Goal: Task Accomplishment & Management: Schedule a visit

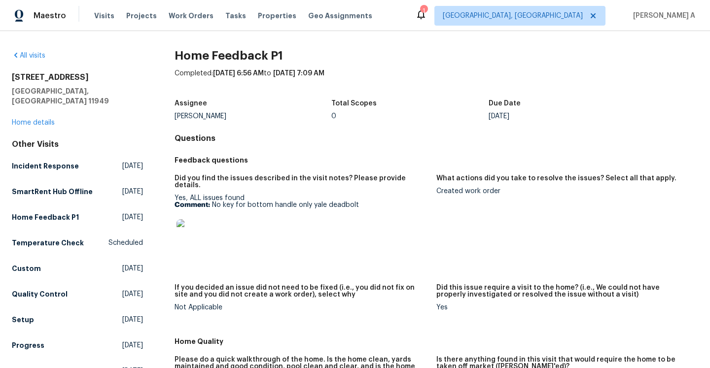
drag, startPoint x: 214, startPoint y: 198, endPoint x: 361, endPoint y: 196, distance: 146.5
click at [361, 202] on p "Comment: No key for bottom handle only yale deadbolt" at bounding box center [302, 205] width 254 height 7
drag, startPoint x: 361, startPoint y: 196, endPoint x: 213, endPoint y: 200, distance: 147.5
click at [213, 202] on p "Comment: No key for bottom handle only yale deadbolt" at bounding box center [302, 205] width 254 height 7
copy p "No key for bottom handle only yale deadbolt"
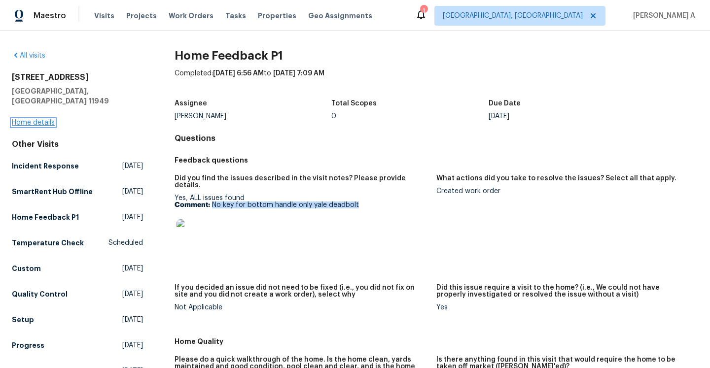
click at [44, 119] on link "Home details" at bounding box center [33, 122] width 43 height 7
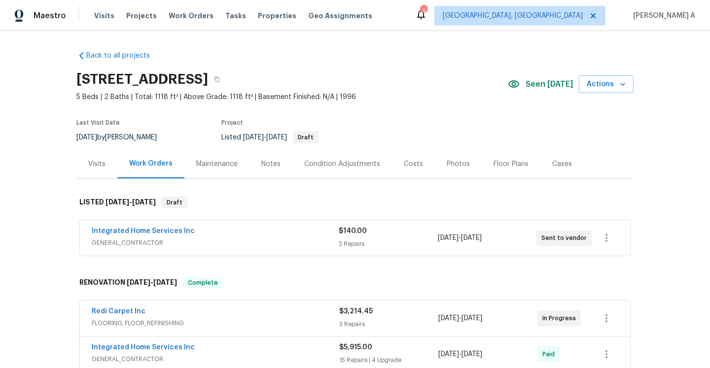
click at [248, 238] on span "GENERAL_CONTRACTOR" at bounding box center [215, 243] width 247 height 10
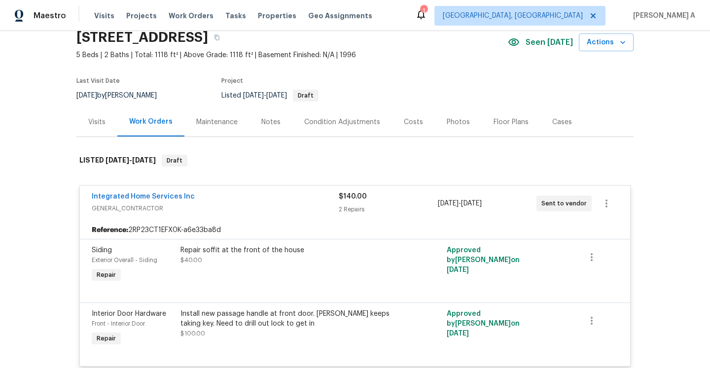
scroll to position [52, 0]
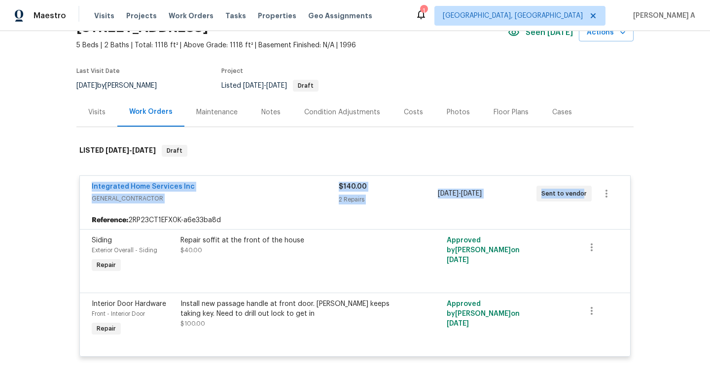
drag, startPoint x: 85, startPoint y: 189, endPoint x: 583, endPoint y: 195, distance: 497.7
click at [583, 195] on div "Integrated Home Services Inc GENERAL_CONTRACTOR $140.00 2 Repairs 8/13/2025 - 8…" at bounding box center [355, 194] width 550 height 36
copy div "Integrated Home Services Inc GENERAL_CONTRACTOR $140.00 2 Repairs 8/13/2025 - 8…"
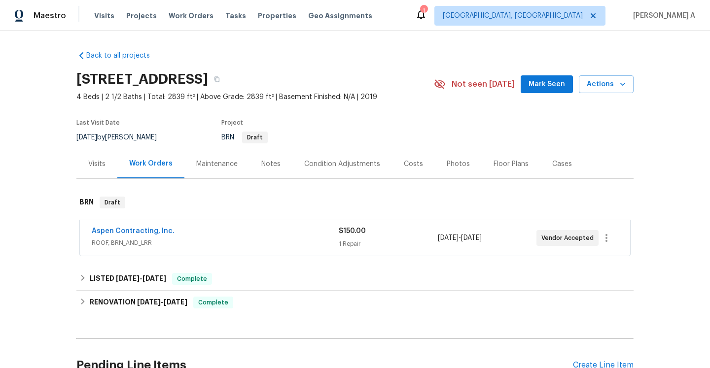
click at [88, 169] on div "Visits" at bounding box center [96, 163] width 41 height 29
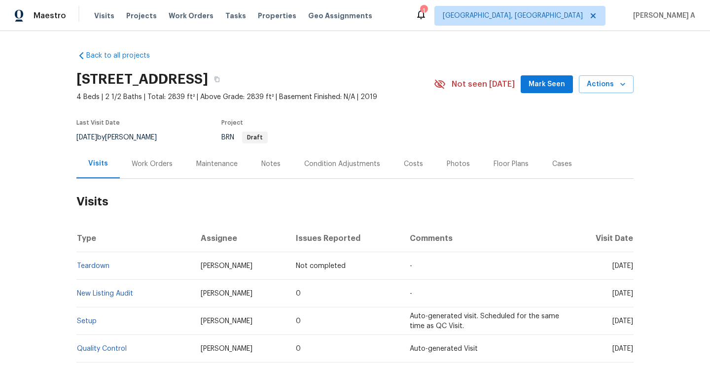
click at [179, 169] on div "Work Orders" at bounding box center [152, 163] width 65 height 29
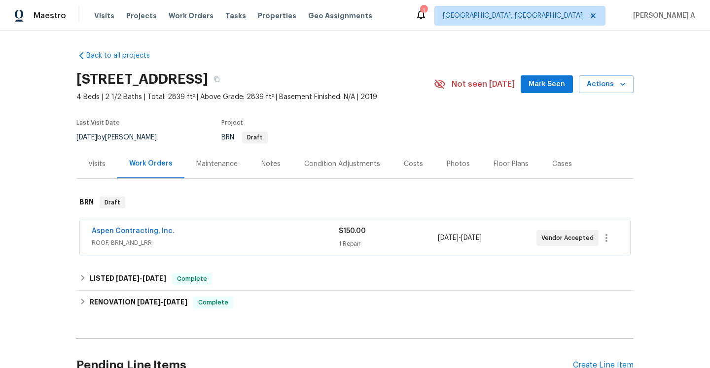
click at [214, 230] on div "Aspen Contracting, Inc." at bounding box center [215, 232] width 247 height 12
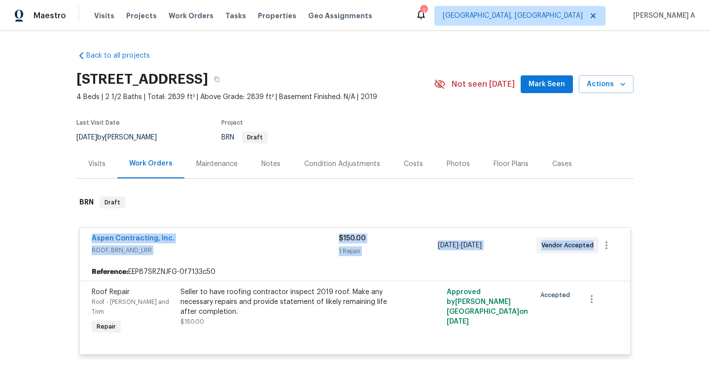
drag, startPoint x: 88, startPoint y: 241, endPoint x: 590, endPoint y: 244, distance: 502.2
click at [590, 244] on div "Aspen Contracting, Inc. ROOF, BRN_AND_LRR $150.00 1 Repair 8/13/2025 - 8/16/202…" at bounding box center [355, 246] width 550 height 36
copy div "Aspen Contracting, Inc. ROOF, BRN_AND_LRR $150.00 1 Repair 8/13/2025 - 8/16/202…"
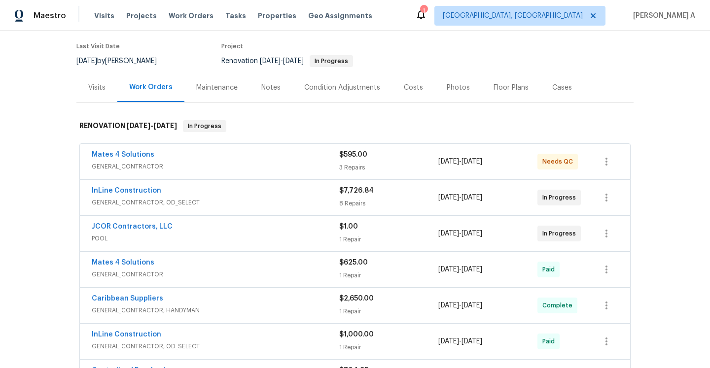
scroll to position [117, 0]
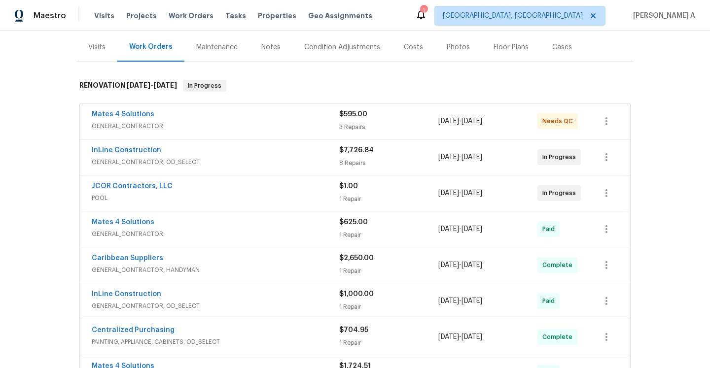
click at [194, 189] on div "JCOR Contractors, LLC" at bounding box center [216, 188] width 248 height 12
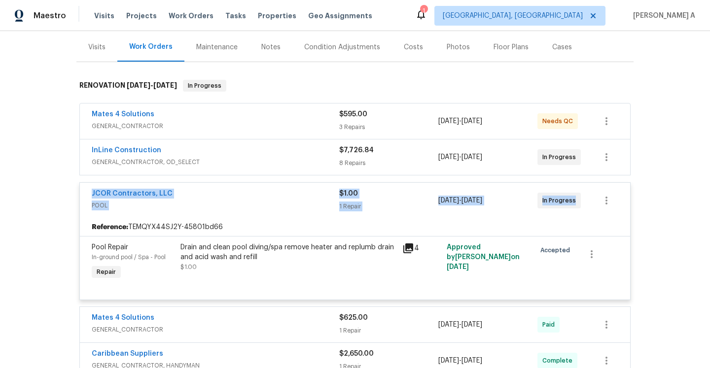
drag, startPoint x: 88, startPoint y: 194, endPoint x: 580, endPoint y: 203, distance: 491.9
click at [580, 203] on div "JCOR Contractors, LLC POOL $1.00 1 Repair 7/28/2025 - 7/29/2025 In Progress" at bounding box center [355, 201] width 550 height 36
copy div "JCOR Contractors, LLC POOL $1.00 1 Repair 7/28/2025 - 7/29/2025 In Progress"
click at [696, 190] on div "Back to all projects 15431 105th Dr N, Jupiter, FL 33478 4 Beds | 3 Baths | Tot…" at bounding box center [355, 199] width 710 height 337
click at [429, 201] on div "$1.00 1 Repair" at bounding box center [388, 201] width 99 height 24
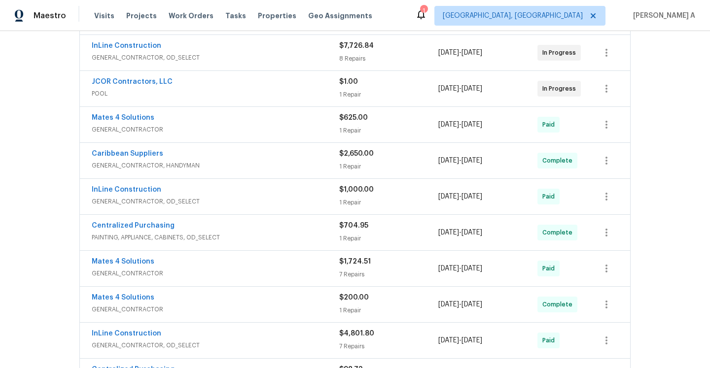
scroll to position [0, 0]
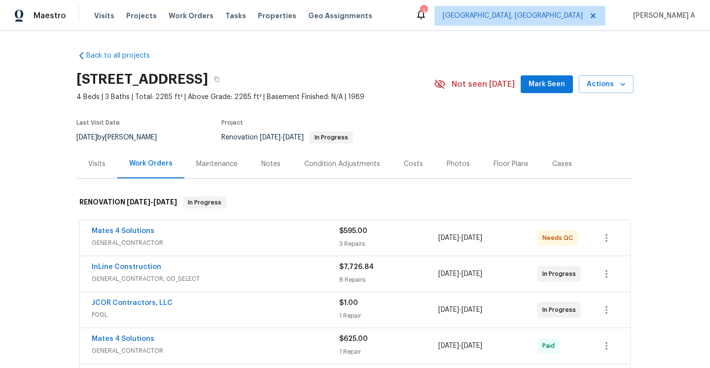
click at [104, 167] on div "Visits" at bounding box center [96, 164] width 17 height 10
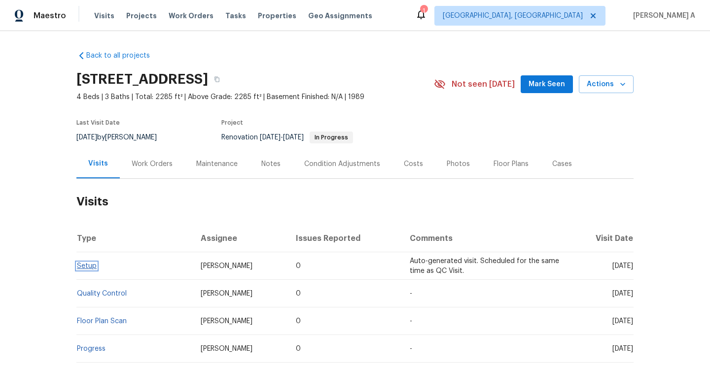
click at [86, 268] on link "Setup" at bounding box center [87, 266] width 20 height 7
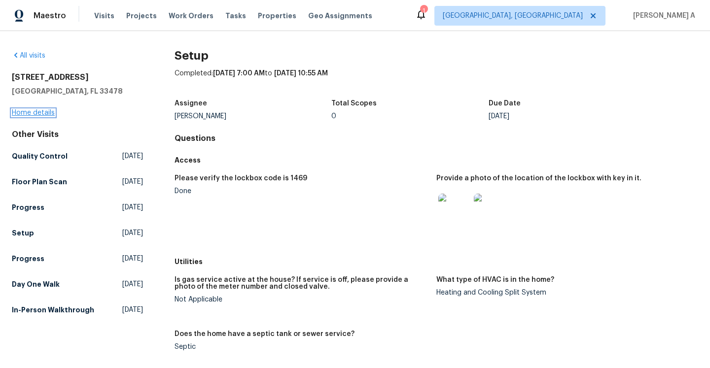
click at [45, 115] on link "Home details" at bounding box center [33, 113] width 43 height 7
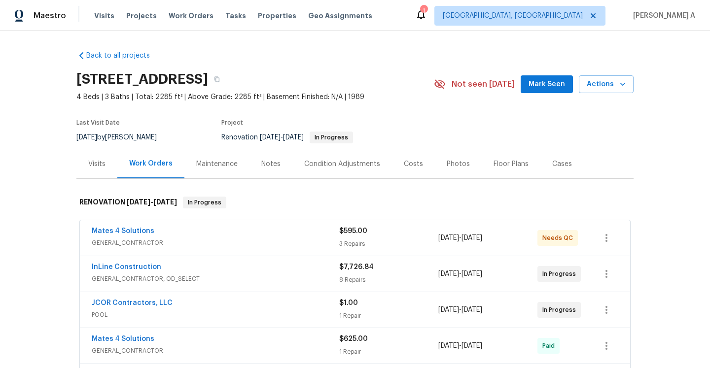
click at [227, 317] on span "POOL" at bounding box center [216, 315] width 248 height 10
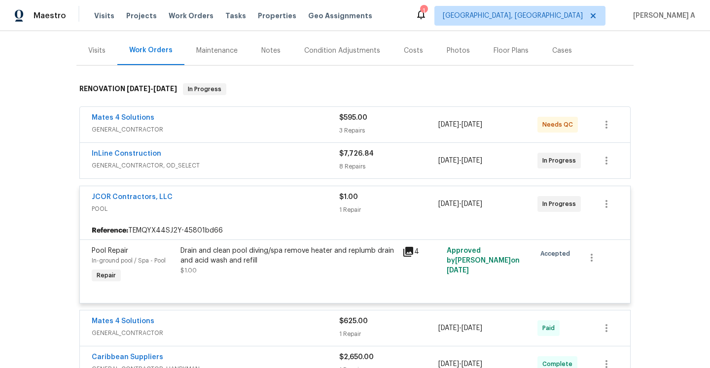
scroll to position [119, 0]
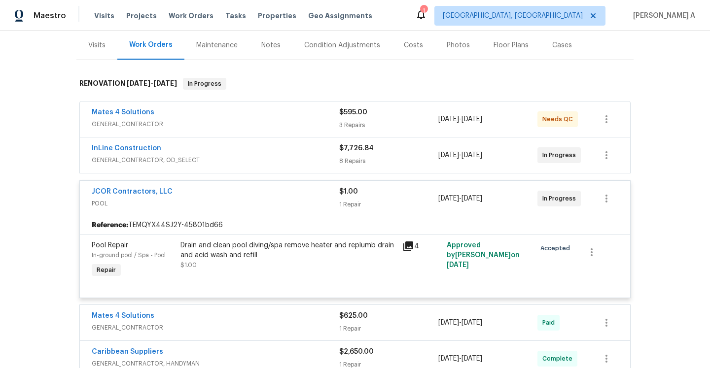
click at [181, 247] on div "Drain and clean pool diving/spa remove heater and replumb drain and acid wash a…" at bounding box center [289, 251] width 216 height 20
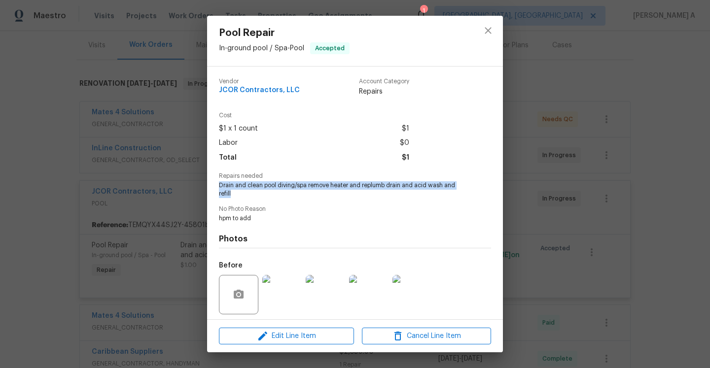
drag, startPoint x: 220, startPoint y: 186, endPoint x: 238, endPoint y: 192, distance: 19.2
click at [238, 192] on span "Drain and clean pool diving/spa remove heater and replumb drain and acid wash a…" at bounding box center [341, 190] width 245 height 17
copy span "Drain and clean pool diving/spa remove heater and replumb drain and acid wash a…"
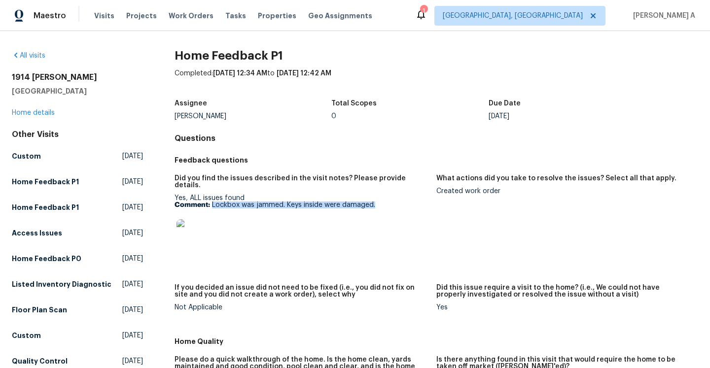
drag, startPoint x: 212, startPoint y: 200, endPoint x: 376, endPoint y: 199, distance: 164.3
click at [376, 202] on p "Comment: Lockbox was jammed. Keys inside were damaged." at bounding box center [302, 205] width 254 height 7
copy p "Lockbox was jammed. Keys inside were damaged."
click at [47, 110] on link "Home details" at bounding box center [33, 113] width 43 height 7
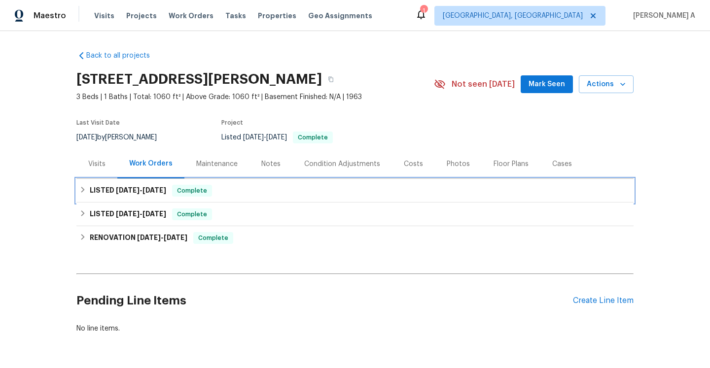
click at [147, 197] on div "LISTED 8/6/25 - 8/8/25 Complete" at bounding box center [354, 191] width 557 height 24
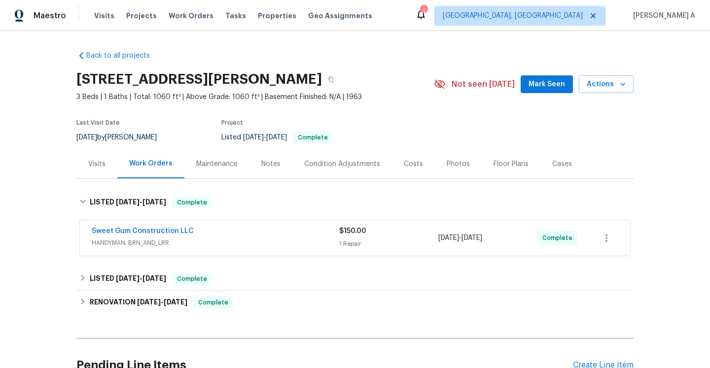
click at [110, 240] on span "HANDYMAN, BRN_AND_LRR" at bounding box center [216, 243] width 248 height 10
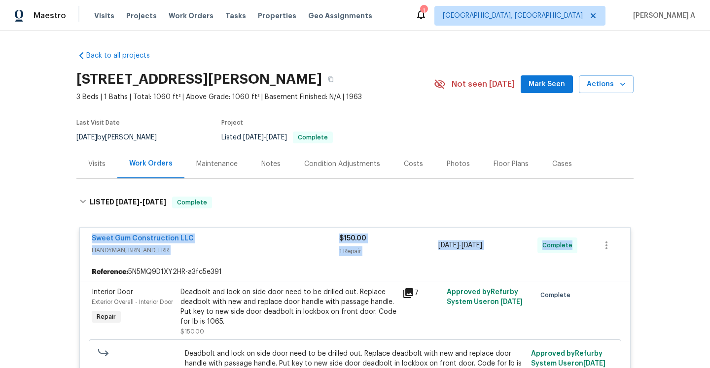
drag, startPoint x: 88, startPoint y: 240, endPoint x: 570, endPoint y: 244, distance: 481.9
click at [570, 244] on div "Sweet Gum Construction LLC HANDYMAN, BRN_AND_LRR $150.00 1 Repair 8/8/2025 - 8/…" at bounding box center [355, 246] width 550 height 36
copy div "Sweet Gum Construction LLC HANDYMAN, BRN_AND_LRR $150.00 1 Repair 8/8/2025 - 8/…"
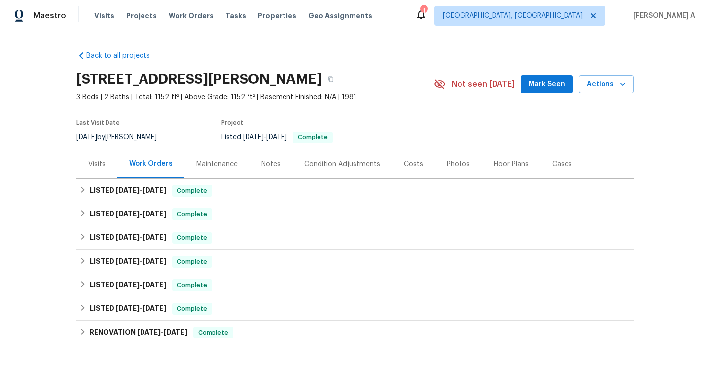
click at [95, 167] on div "Visits" at bounding box center [96, 163] width 41 height 29
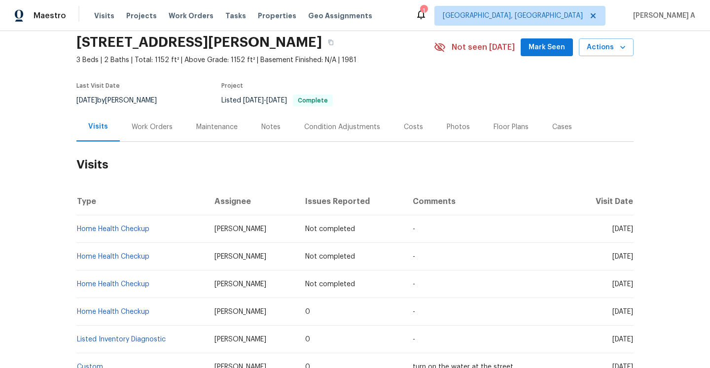
scroll to position [46, 0]
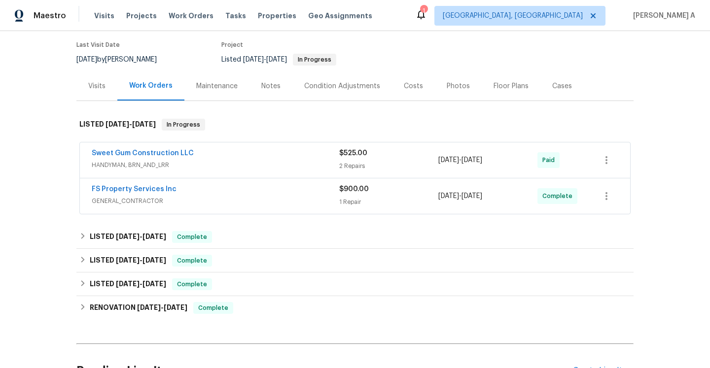
scroll to position [97, 0]
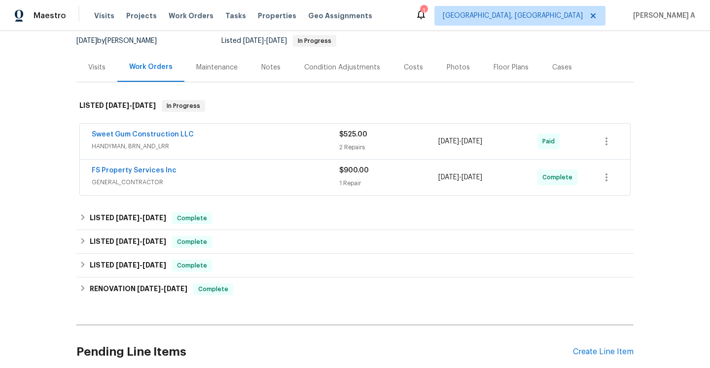
click at [211, 186] on span "GENERAL_CONTRACTOR" at bounding box center [216, 183] width 248 height 10
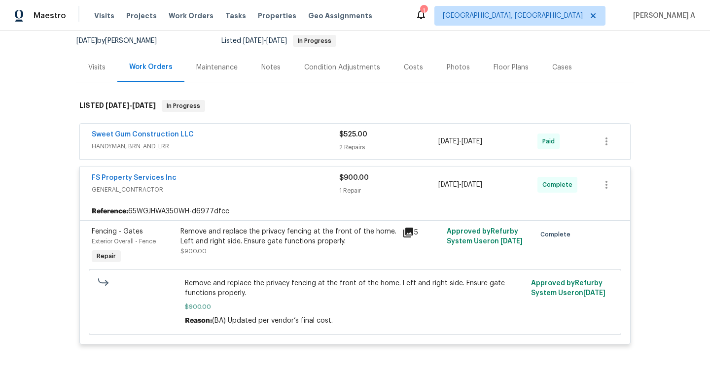
scroll to position [199, 0]
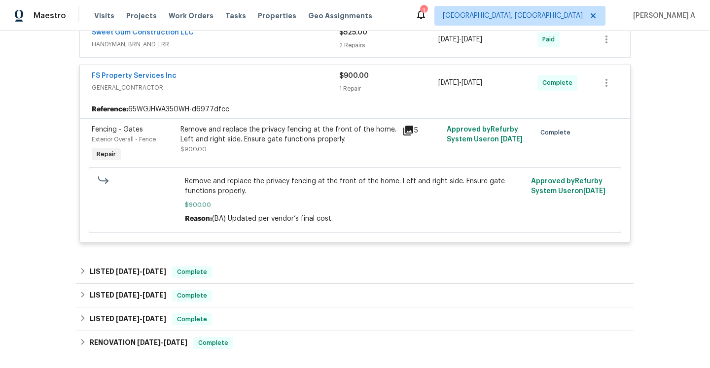
click at [289, 147] on div "Remove and replace the privacy fencing at the front of the home. Left and right…" at bounding box center [289, 140] width 216 height 30
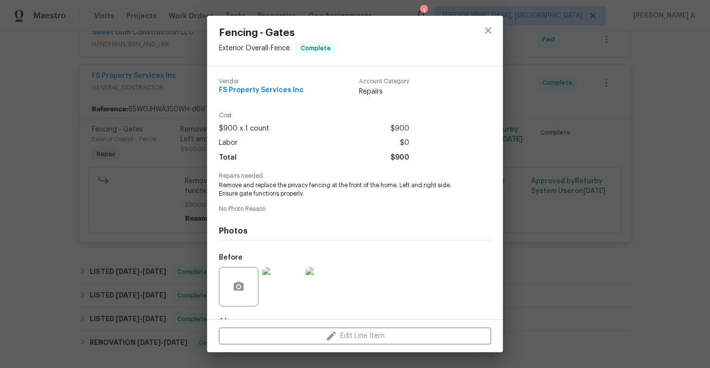
scroll to position [61, 0]
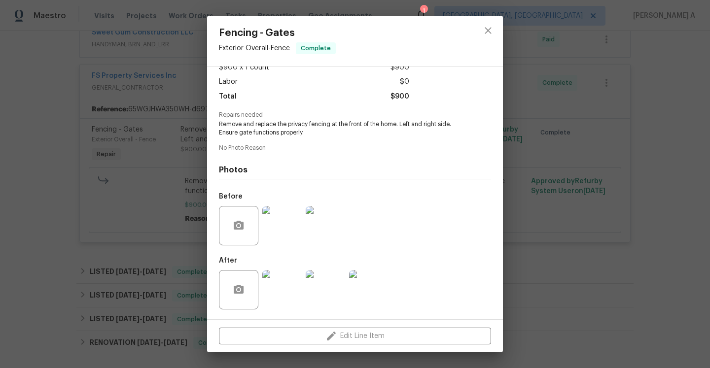
click at [287, 269] on div at bounding box center [281, 289] width 43 height 51
click at [260, 288] on div at bounding box center [281, 289] width 43 height 51
click at [280, 288] on img at bounding box center [281, 289] width 39 height 39
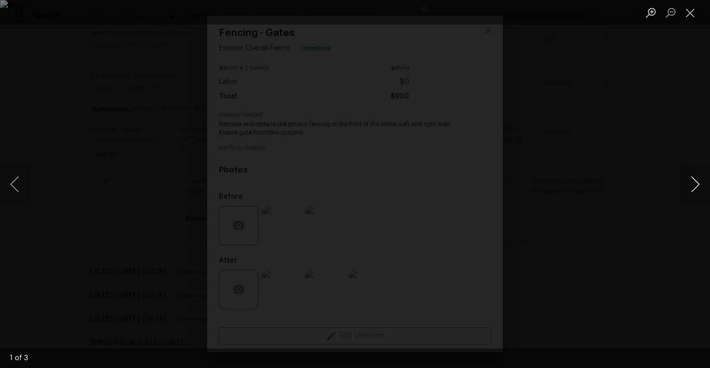
click at [696, 184] on button "Next image" at bounding box center [696, 184] width 30 height 39
click at [646, 156] on div "Lightbox" at bounding box center [355, 184] width 710 height 368
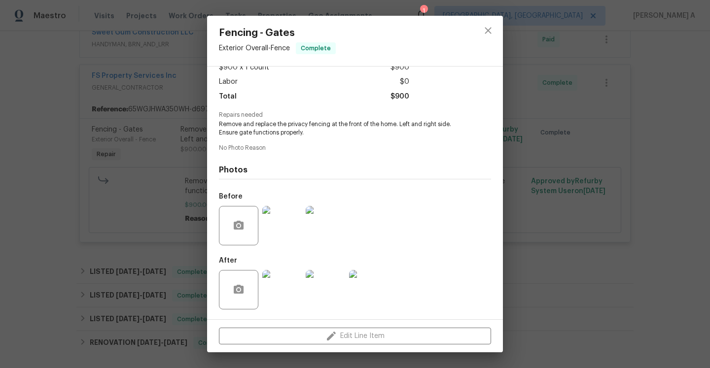
click at [646, 156] on div "Fencing - Gates Exterior Overall - Fence Complete Vendor FS Property Services I…" at bounding box center [355, 184] width 710 height 368
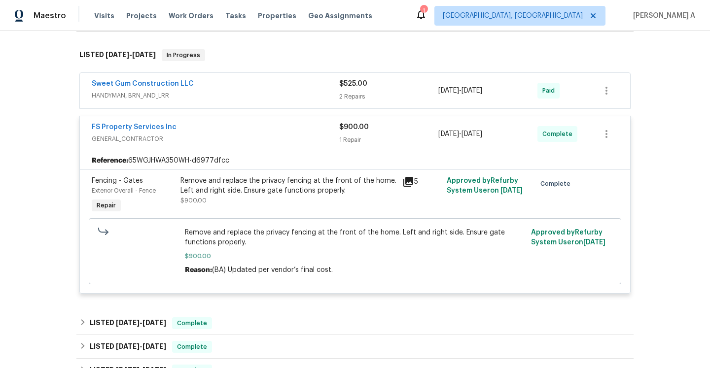
scroll to position [83, 0]
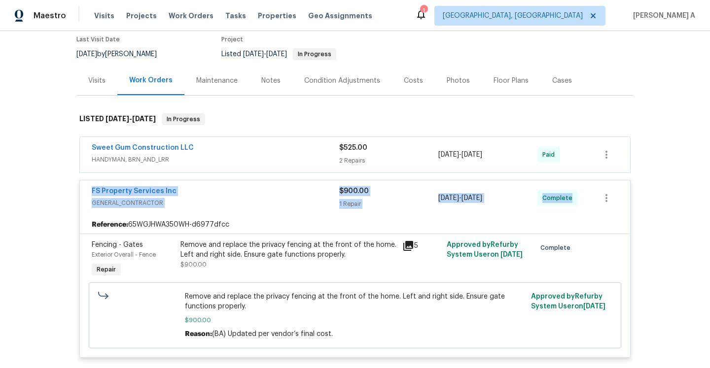
drag, startPoint x: 87, startPoint y: 192, endPoint x: 571, endPoint y: 198, distance: 483.9
click at [571, 198] on div "FS Property Services Inc GENERAL_CONTRACTOR $900.00 1 Repair 8/8/2025 - 8/9/202…" at bounding box center [355, 199] width 550 height 36
copy div "FS Property Services Inc GENERAL_CONTRACTOR $900.00 1 Repair 8/8/2025 - 8/9/202…"
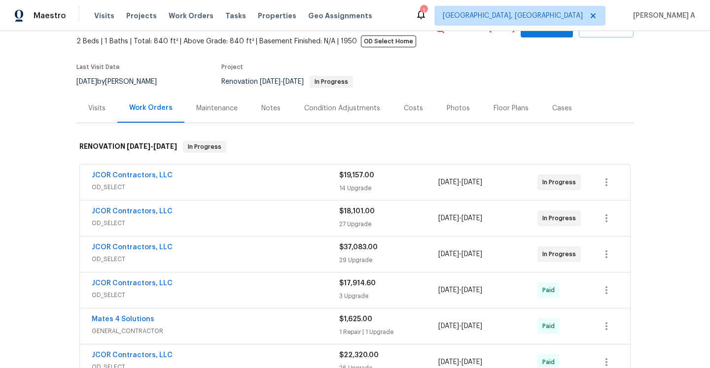
scroll to position [89, 0]
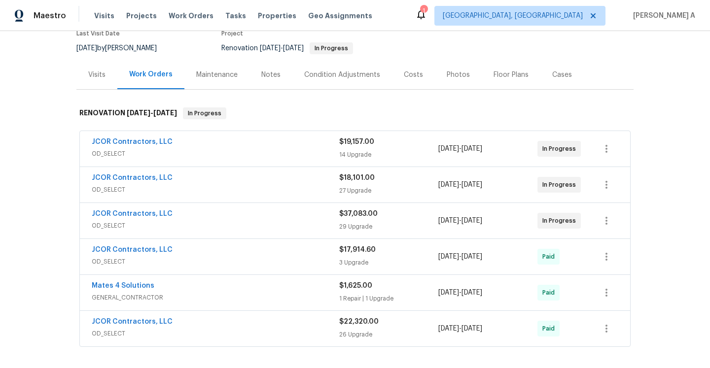
click at [252, 225] on span "OD_SELECT" at bounding box center [216, 226] width 248 height 10
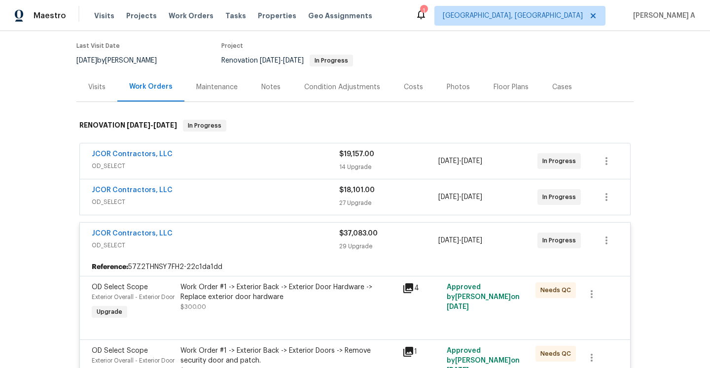
scroll to position [85, 0]
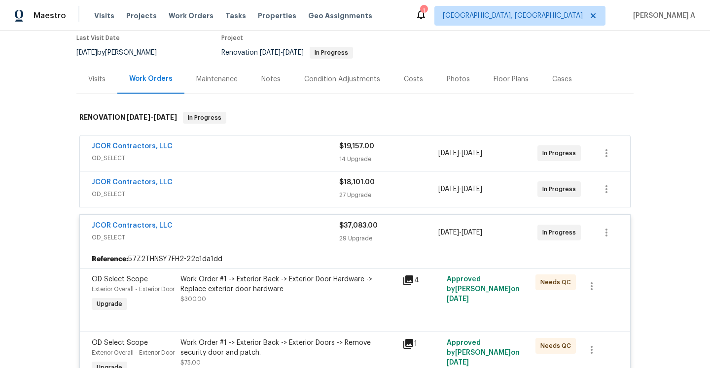
click at [314, 248] on div "JCOR Contractors, LLC OD_SELECT $37,083.00 29 Upgrade 5/20/2024 - 7/31/2024 In …" at bounding box center [355, 233] width 550 height 36
click at [313, 241] on span "OD_SELECT" at bounding box center [216, 238] width 248 height 10
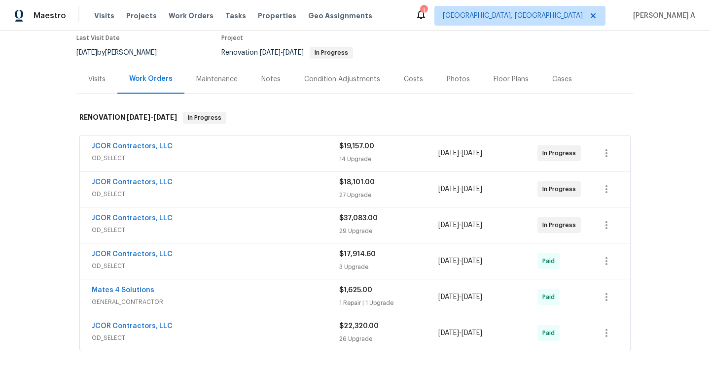
click at [298, 192] on span "OD_SELECT" at bounding box center [216, 194] width 248 height 10
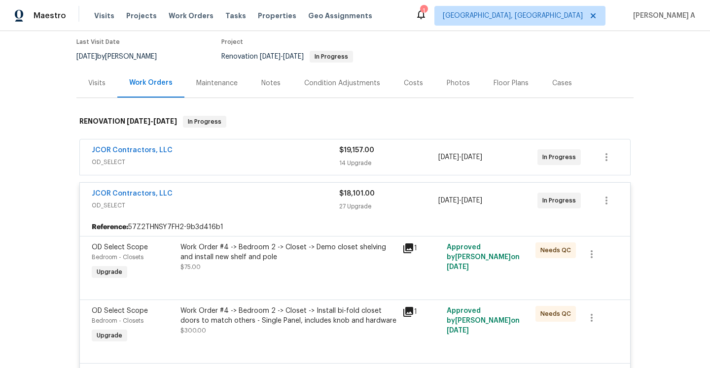
scroll to position [0, 0]
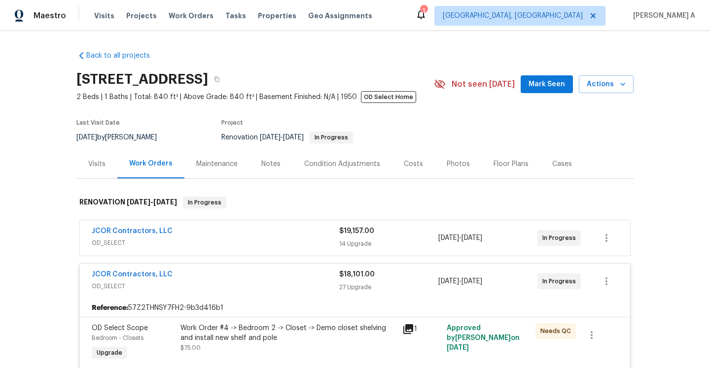
click at [309, 278] on div "JCOR Contractors, LLC" at bounding box center [216, 276] width 248 height 12
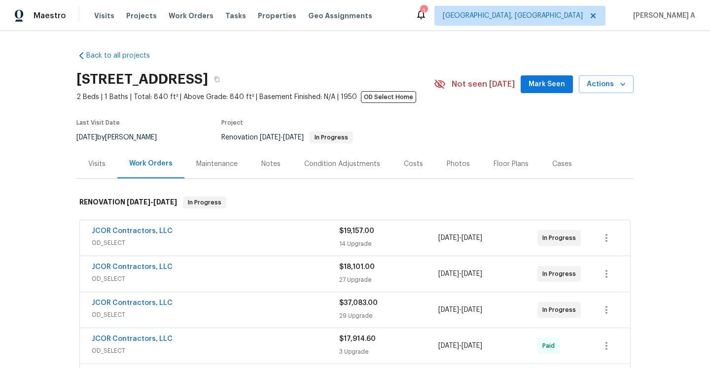
click at [306, 252] on div "JCOR Contractors, LLC OD_SELECT $19,157.00 14 Upgrade 5/20/2024 - 7/31/2024 In …" at bounding box center [355, 238] width 550 height 36
click at [303, 244] on span "OD_SELECT" at bounding box center [216, 243] width 248 height 10
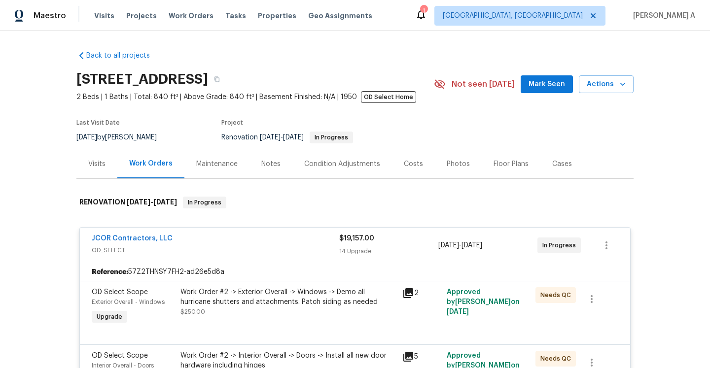
click at [303, 244] on div "JCOR Contractors, LLC" at bounding box center [216, 240] width 248 height 12
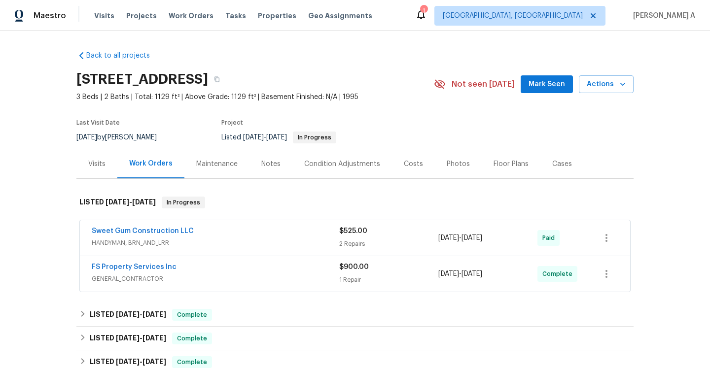
click at [184, 268] on div "FS Property Services Inc" at bounding box center [216, 268] width 248 height 12
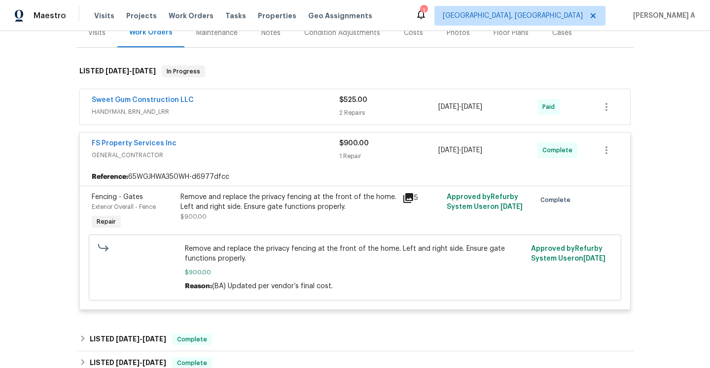
scroll to position [159, 0]
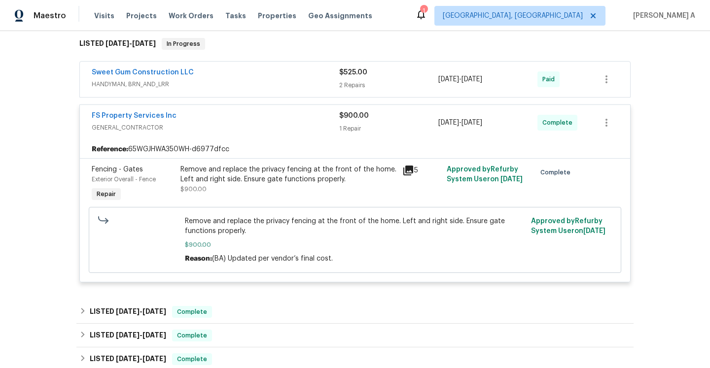
click at [184, 173] on div "Remove and replace the privacy fencing at the front of the home. Left and right…" at bounding box center [289, 175] width 216 height 20
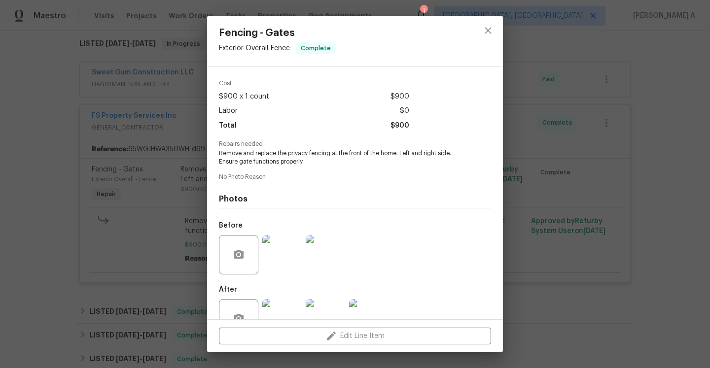
scroll to position [61, 0]
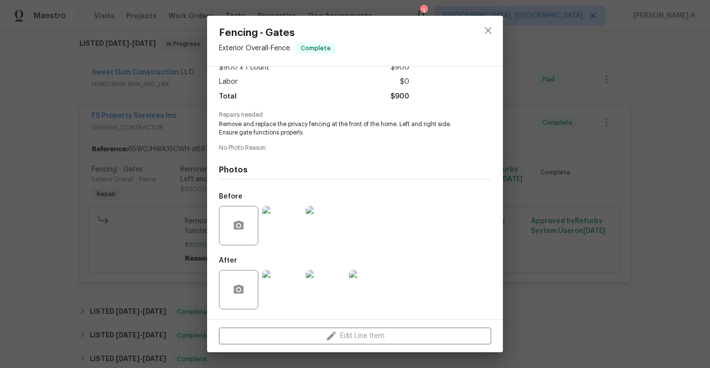
click at [189, 196] on div "Fencing - Gates Exterior Overall - Fence Complete Vendor FS Property Services I…" at bounding box center [355, 184] width 710 height 368
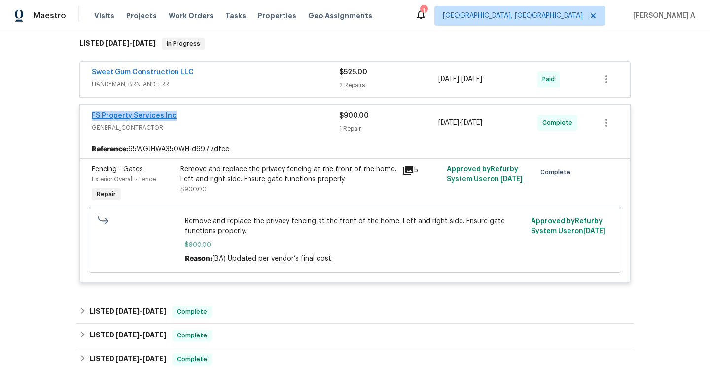
drag, startPoint x: 181, startPoint y: 115, endPoint x: 92, endPoint y: 114, distance: 88.8
click at [92, 114] on div "FS Property Services Inc" at bounding box center [216, 117] width 248 height 12
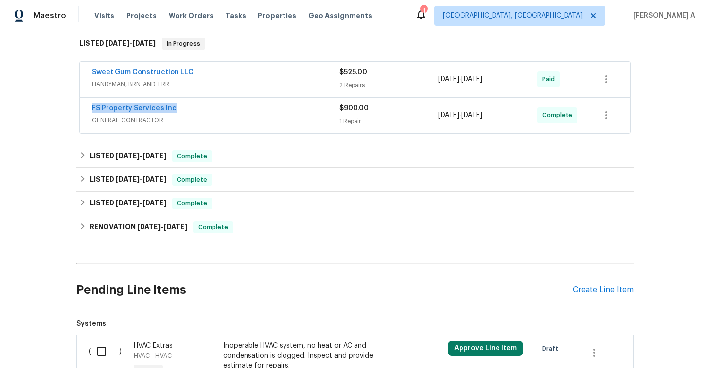
copy link "FS Property Services Inc"
click at [250, 124] on span "GENERAL_CONTRACTOR" at bounding box center [216, 120] width 248 height 10
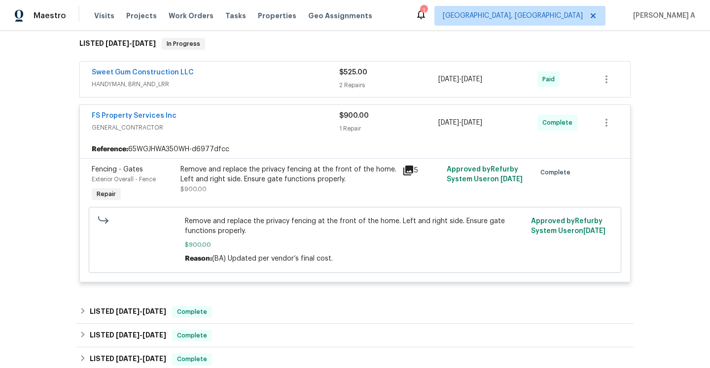
click at [340, 185] on div "Remove and replace the privacy fencing at the front of the home. Left and right…" at bounding box center [289, 180] width 216 height 30
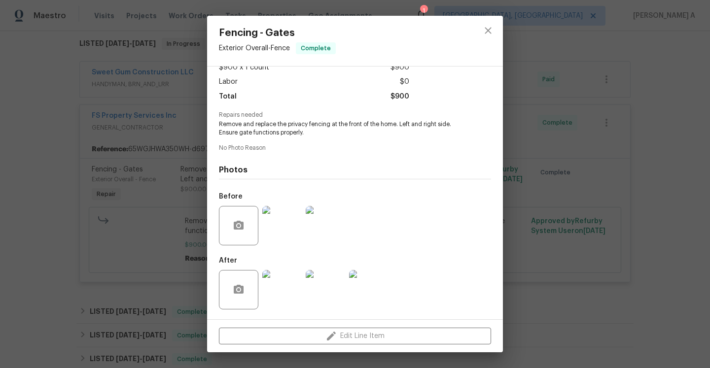
click at [292, 284] on img at bounding box center [281, 289] width 39 height 39
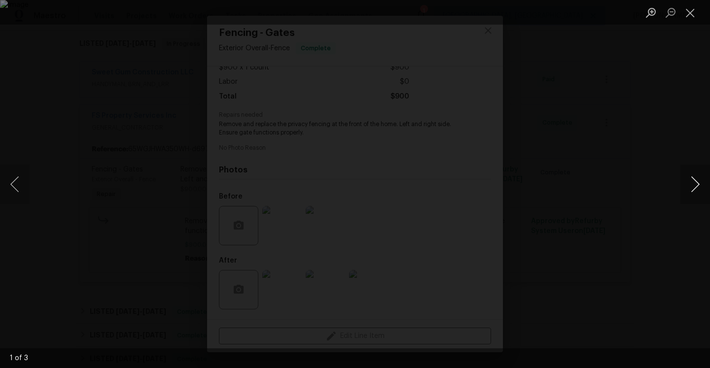
click at [696, 197] on button "Next image" at bounding box center [696, 184] width 30 height 39
click at [695, 197] on button "Next image" at bounding box center [696, 184] width 30 height 39
click at [657, 200] on div "Lightbox" at bounding box center [355, 184] width 710 height 368
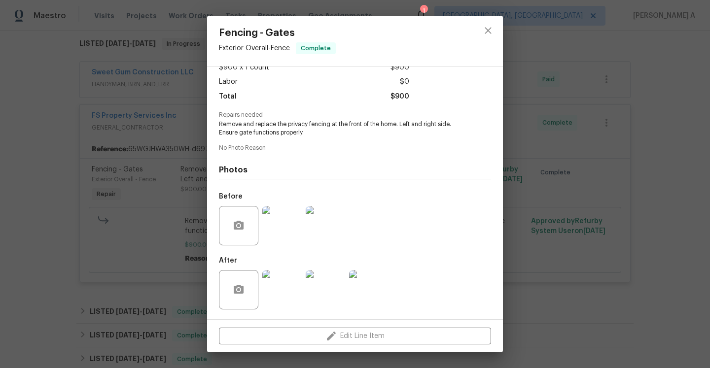
click at [606, 225] on div "Fencing - Gates Exterior Overall - Fence Complete Vendor FS Property Services I…" at bounding box center [355, 184] width 710 height 368
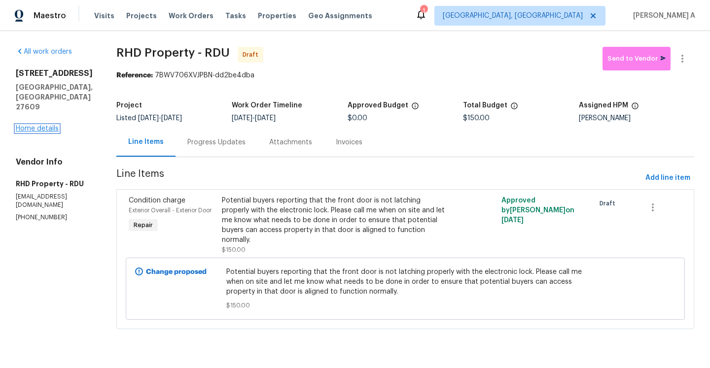
click at [57, 125] on link "Home details" at bounding box center [37, 128] width 43 height 7
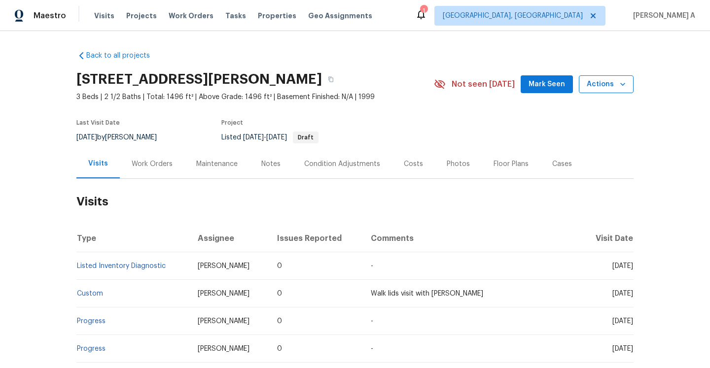
click at [586, 80] on button "Actions" at bounding box center [606, 84] width 55 height 18
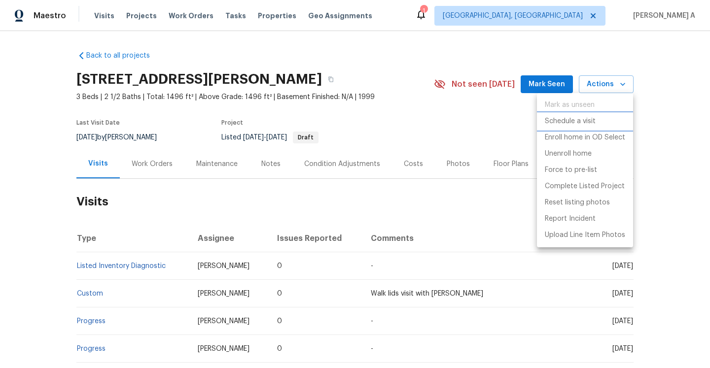
click at [573, 118] on p "Schedule a visit" at bounding box center [570, 121] width 51 height 10
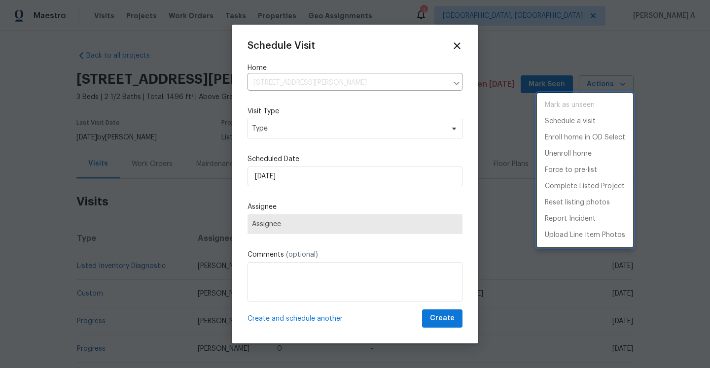
click at [323, 119] on div at bounding box center [355, 184] width 710 height 368
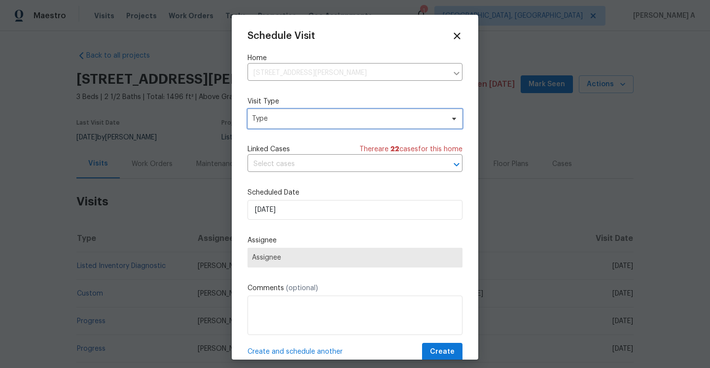
click at [323, 119] on span "Type" at bounding box center [348, 119] width 192 height 10
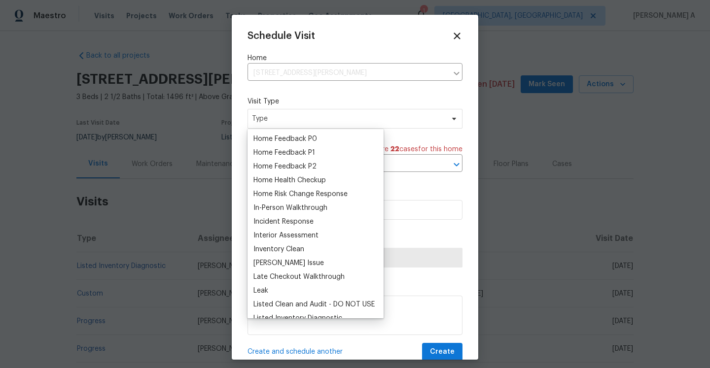
scroll to position [312, 0]
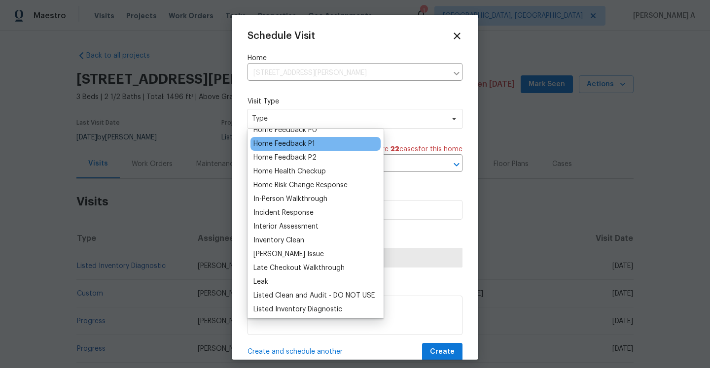
click at [301, 148] on div "Home Feedback P1" at bounding box center [285, 144] width 62 height 10
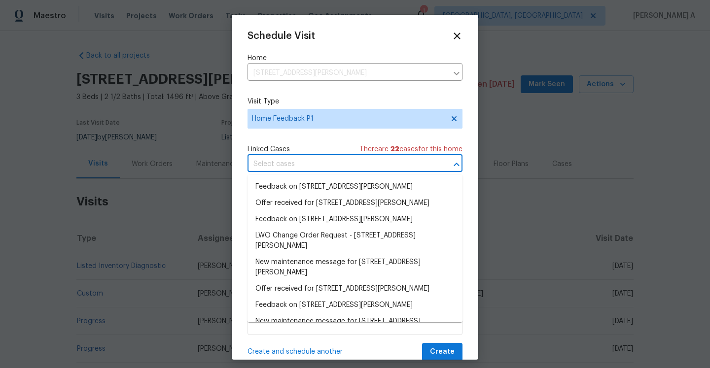
click at [301, 161] on input "text" at bounding box center [341, 164] width 187 height 15
click at [303, 182] on li "Feedback on [STREET_ADDRESS][PERSON_NAME]" at bounding box center [355, 187] width 215 height 16
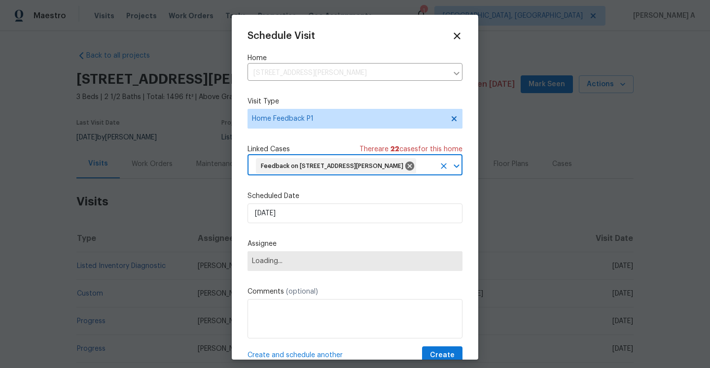
click at [304, 241] on div "Schedule Visit Home [STREET_ADDRESS][PERSON_NAME] ​ Visit Type Home Feedback P1…" at bounding box center [355, 198] width 215 height 334
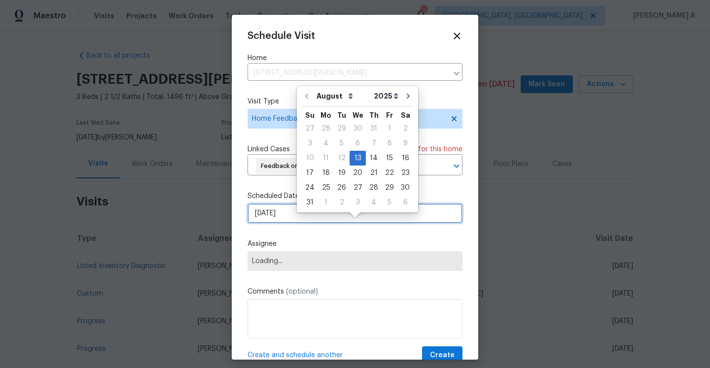
click at [304, 223] on input "[DATE]" at bounding box center [355, 214] width 215 height 20
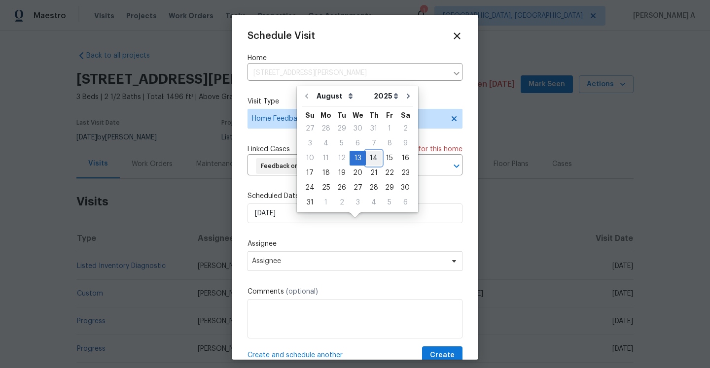
click at [366, 159] on div "14" at bounding box center [374, 158] width 16 height 14
type input "[DATE]"
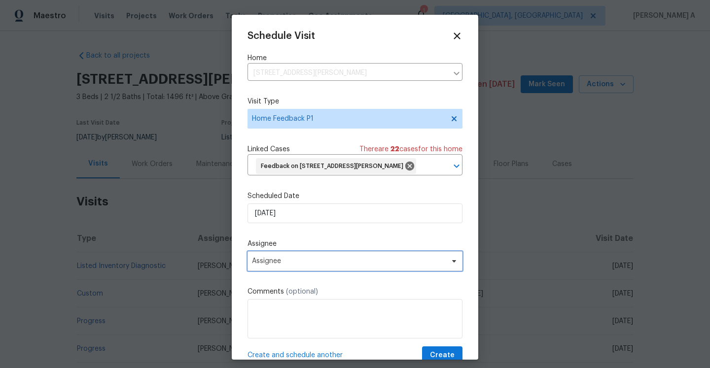
click at [320, 271] on span "Assignee" at bounding box center [355, 262] width 215 height 20
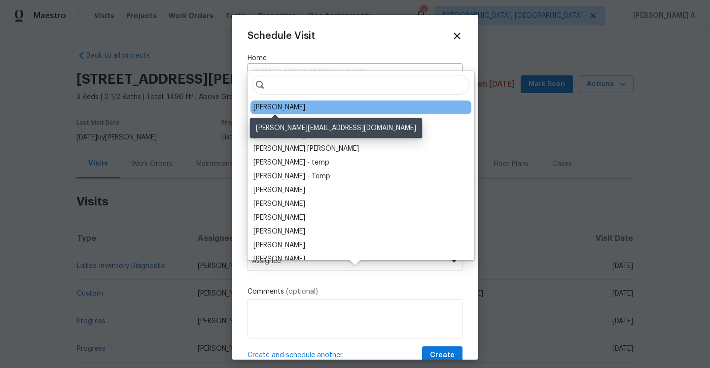
click at [276, 110] on div "[PERSON_NAME]" at bounding box center [280, 108] width 52 height 10
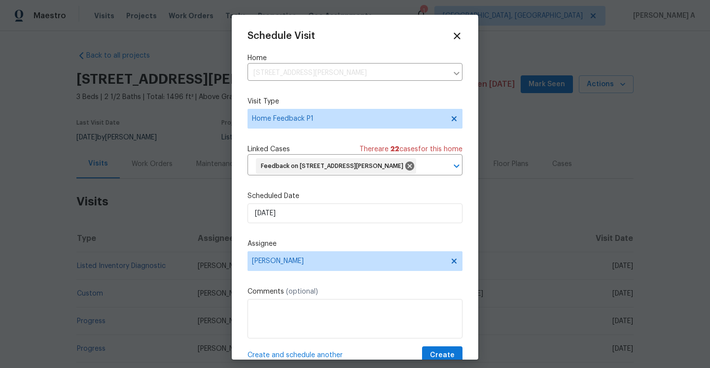
click at [358, 297] on label "Comments (optional)" at bounding box center [355, 292] width 215 height 10
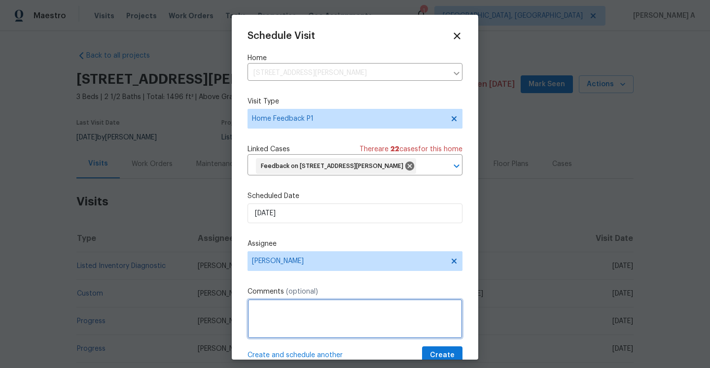
click at [358, 322] on textarea at bounding box center [355, 318] width 215 height 39
paste textarea "The crawlspace has standing water which is a huge concern"
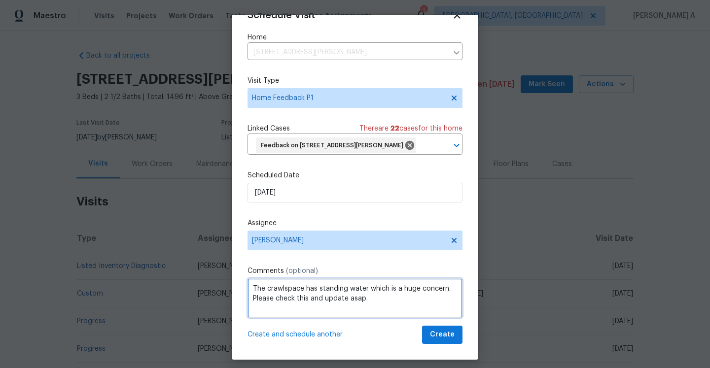
type textarea "The crawlspace has standing water which is a huge concern. Please check this an…"
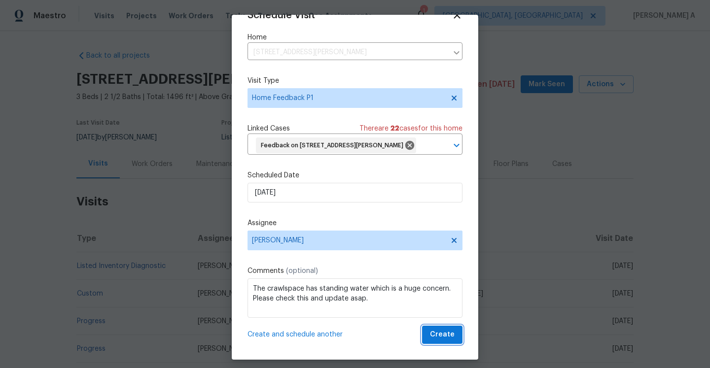
click at [436, 332] on span "Create" at bounding box center [442, 335] width 25 height 12
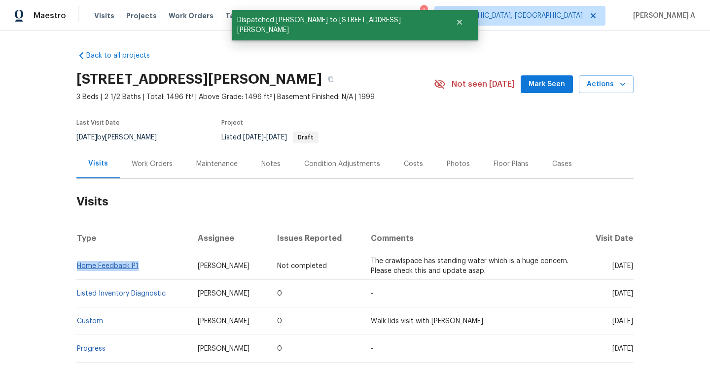
drag, startPoint x: 142, startPoint y: 262, endPoint x: 78, endPoint y: 264, distance: 63.7
click at [78, 264] on td "Home Feedback P1" at bounding box center [132, 267] width 113 height 28
copy link "Home Feedback P1"
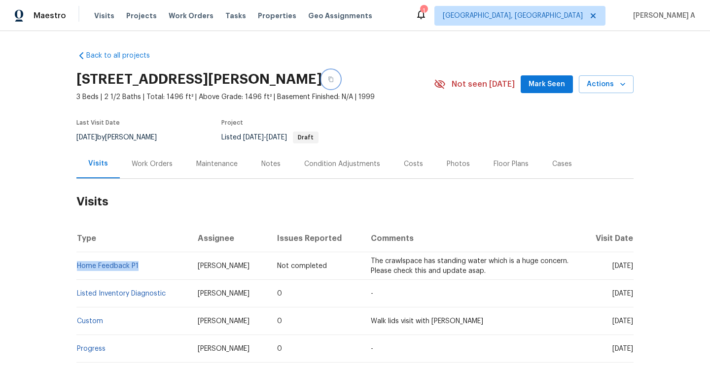
click at [334, 76] on icon "button" at bounding box center [331, 79] width 6 height 6
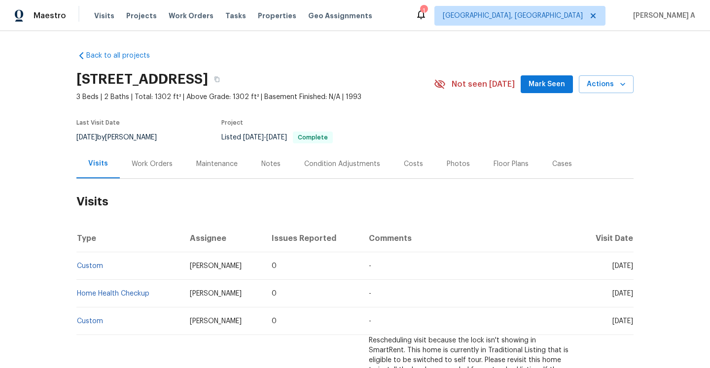
click at [158, 161] on div "Work Orders" at bounding box center [152, 164] width 41 height 10
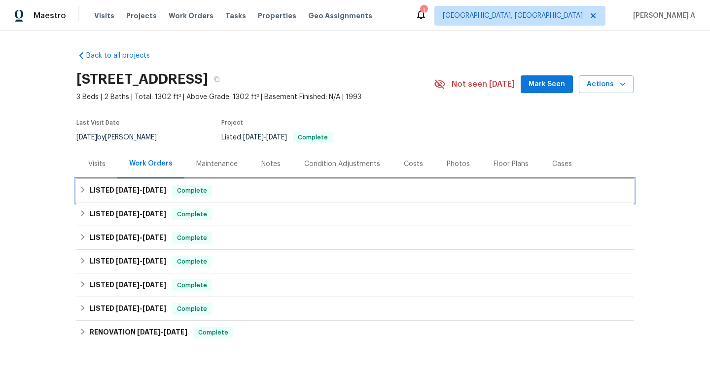
click at [181, 186] on span "Complete" at bounding box center [192, 191] width 38 height 10
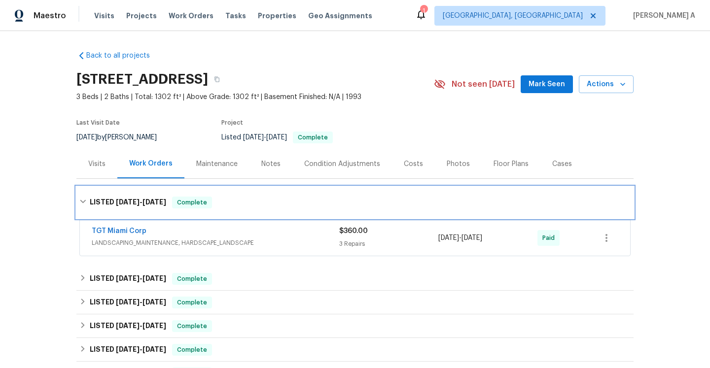
click at [181, 189] on div "LISTED [DATE] - [DATE] Complete" at bounding box center [354, 203] width 557 height 32
